Goal: Transaction & Acquisition: Purchase product/service

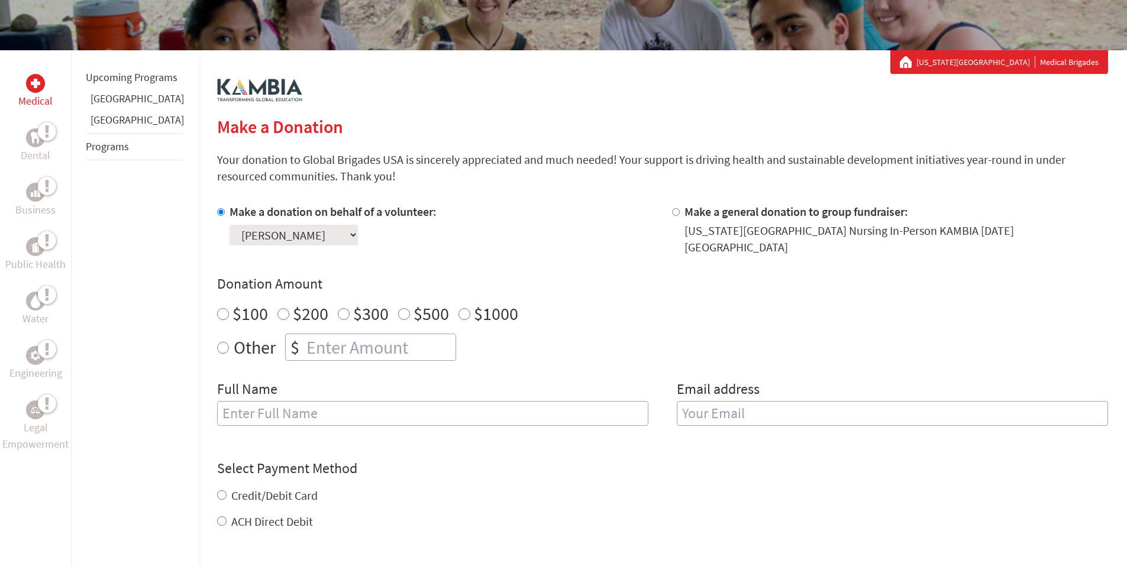
scroll to position [177, 0]
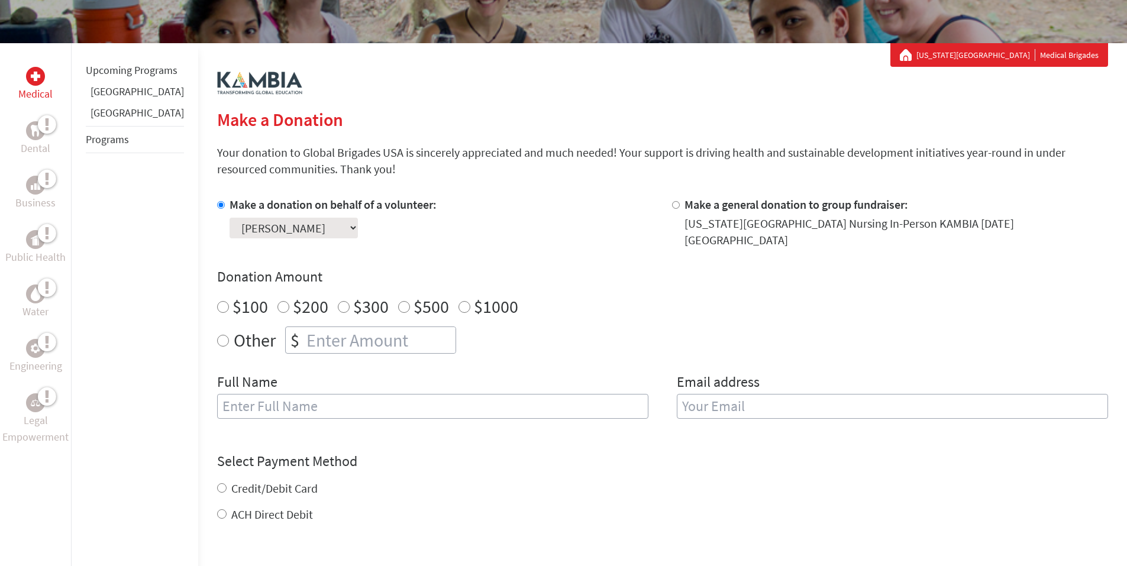
radio input "true"
drag, startPoint x: 302, startPoint y: 334, endPoint x: 302, endPoint y: 327, distance: 6.5
click at [304, 334] on input "number" at bounding box center [379, 340] width 151 height 26
type input "1095"
click at [322, 394] on input "text" at bounding box center [432, 406] width 431 height 25
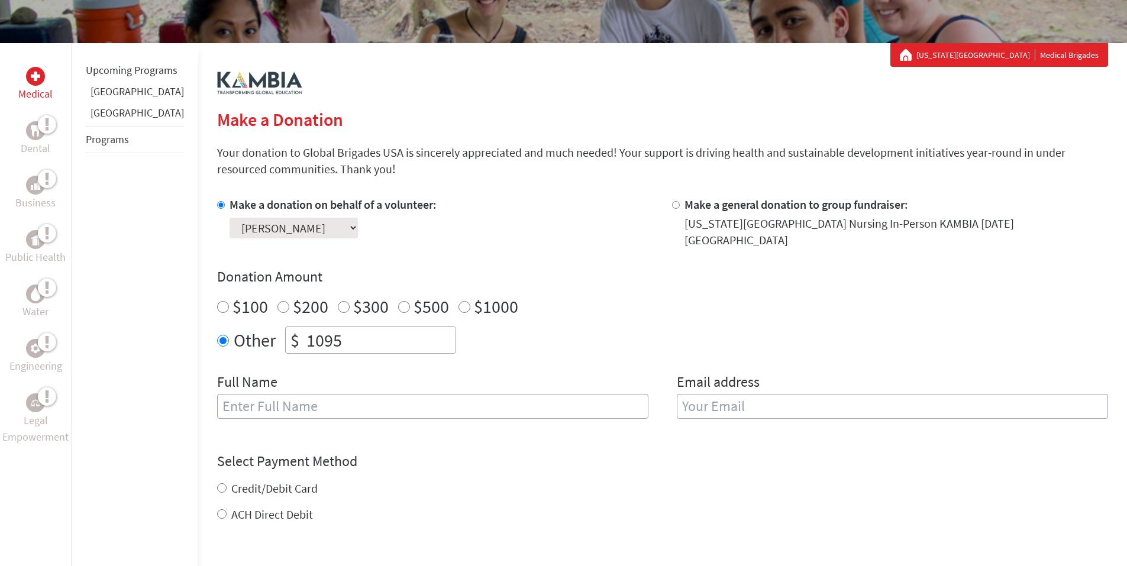
type input "[PERSON_NAME] [PERSON_NAME]"
type input "[EMAIL_ADDRESS][DOMAIN_NAME]"
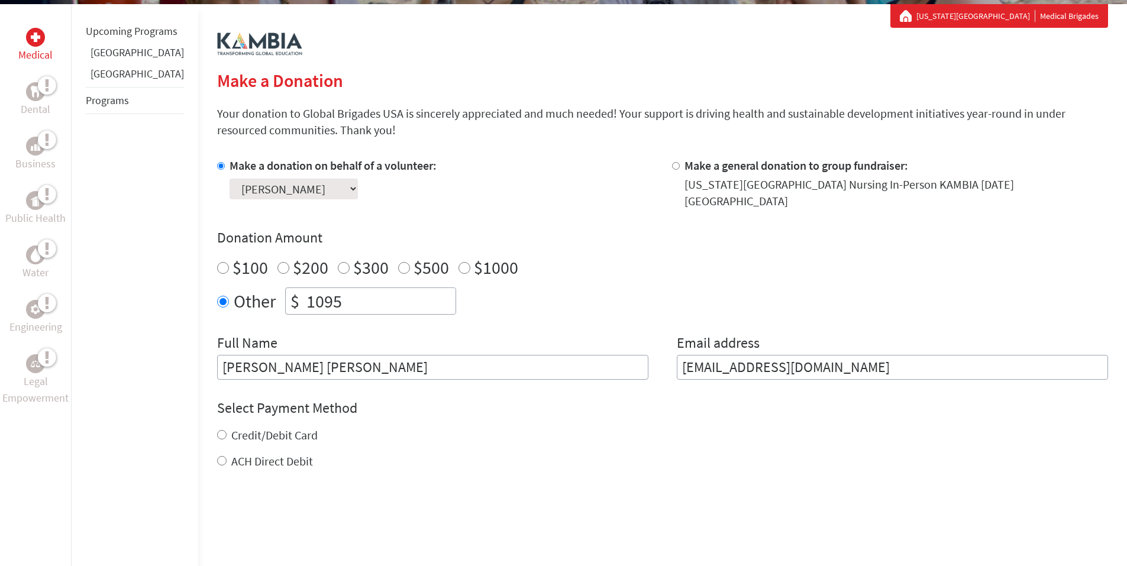
scroll to position [296, 0]
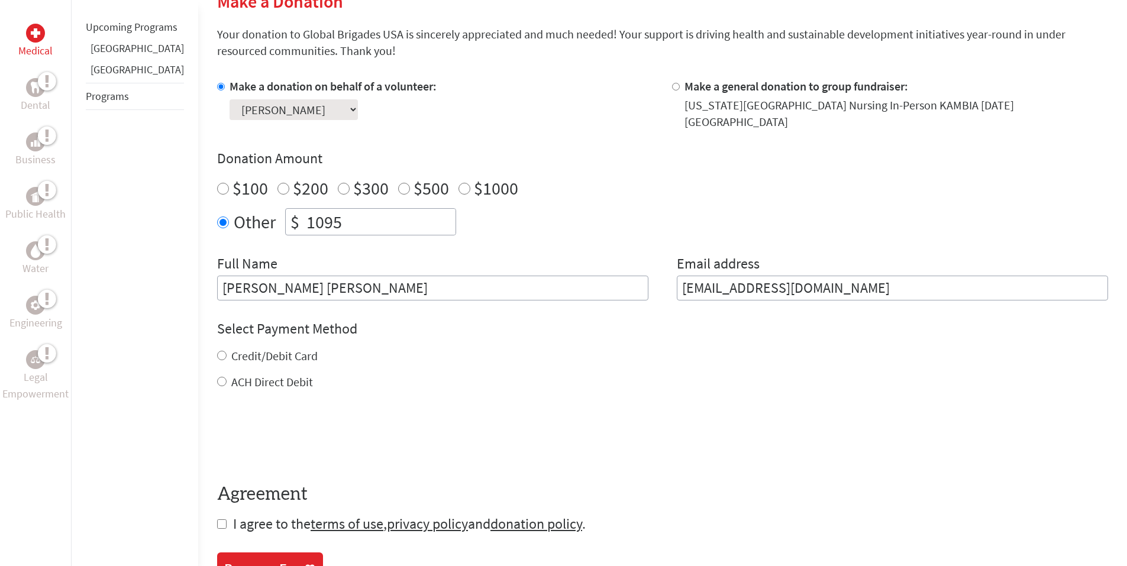
click at [217, 351] on input "Credit/Debit Card" at bounding box center [221, 355] width 9 height 9
radio input "true"
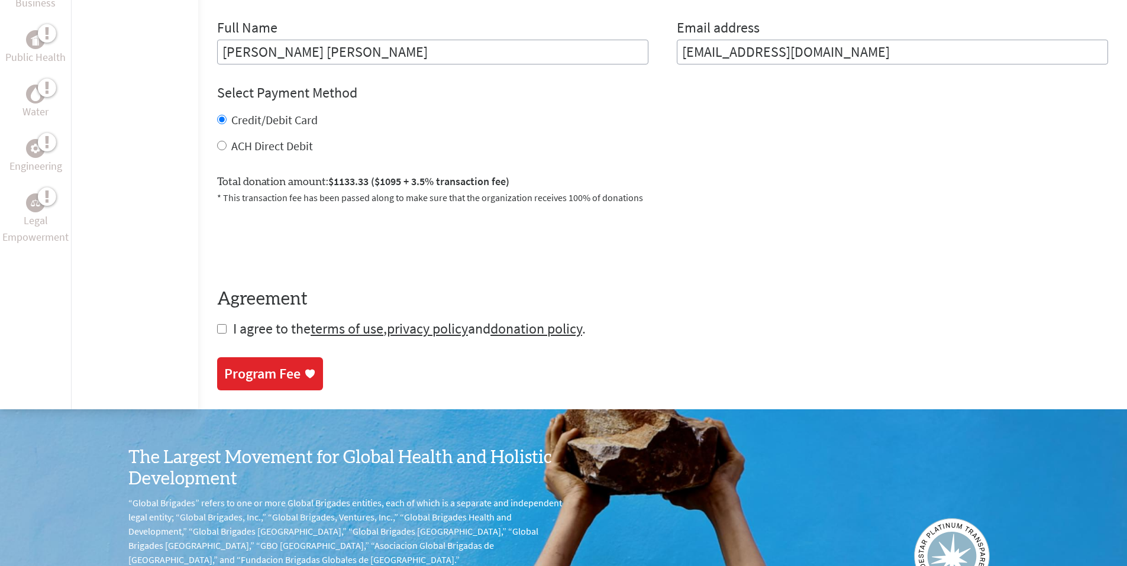
scroll to position [532, 0]
click at [217, 324] on input "checkbox" at bounding box center [221, 328] width 9 height 9
checkbox input "true"
click at [238, 365] on div "Program Fee" at bounding box center [262, 374] width 76 height 19
